Goal: Information Seeking & Learning: Learn about a topic

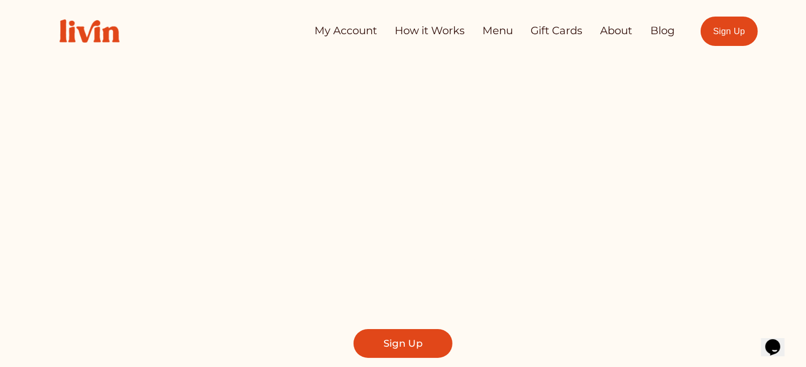
click at [623, 31] on link "About" at bounding box center [617, 30] width 32 height 21
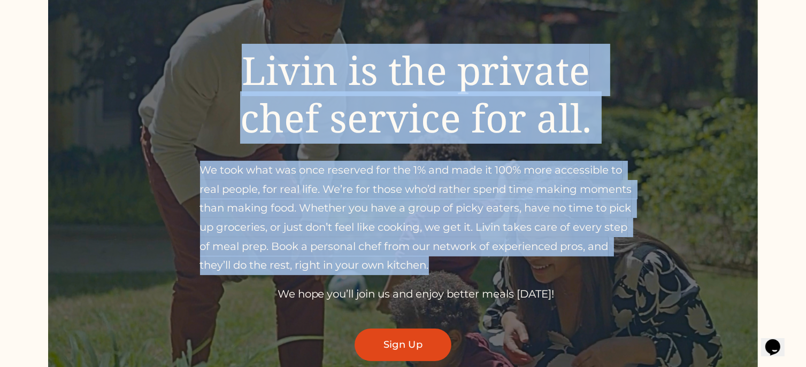
drag, startPoint x: 247, startPoint y: 61, endPoint x: 488, endPoint y: 266, distance: 316.5
click at [488, 266] on div "Livin is the private chef service for all. We took what was once reserved for t…" at bounding box center [416, 176] width 432 height 258
copy div "Livin is the private chef service for all. We took what was once reserved for t…"
